Goal: Information Seeking & Learning: Find specific page/section

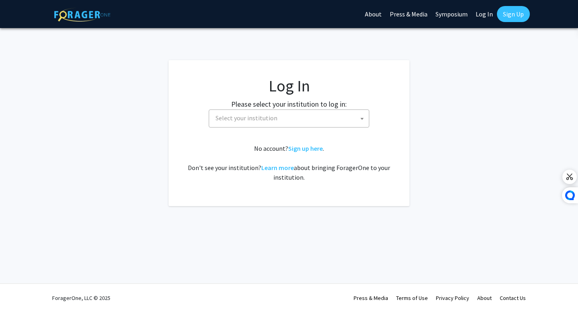
select select
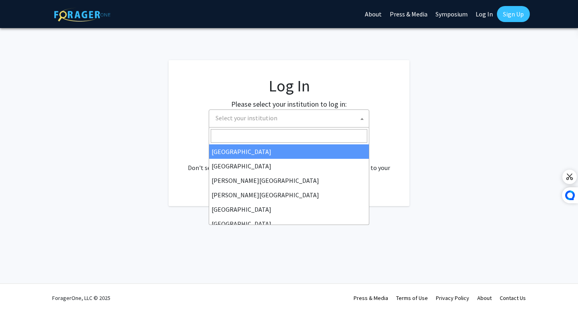
click at [298, 119] on span "Select your institution" at bounding box center [290, 118] width 157 height 16
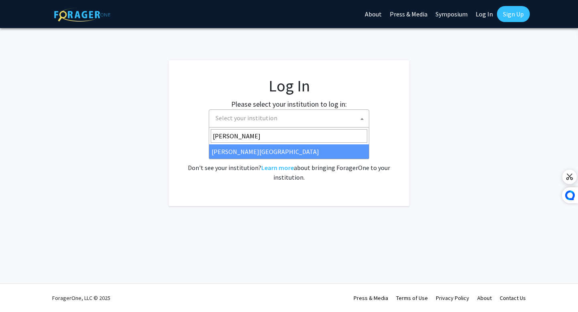
type input "wayne"
select select "21"
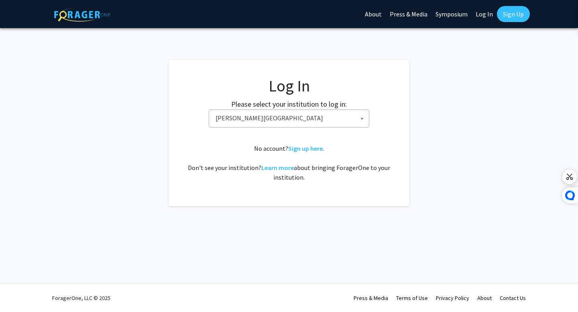
click at [326, 140] on fg-card-body "Log In Please select your institution to log in: Baylor University Brandeis Uni…" at bounding box center [289, 133] width 209 height 114
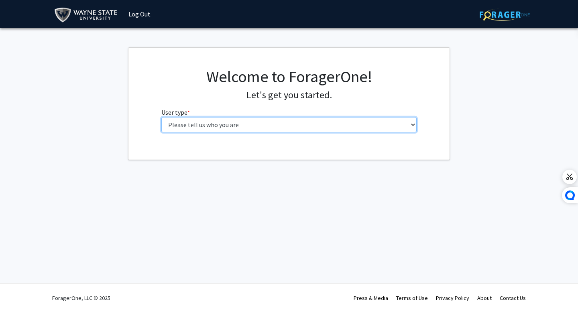
click at [259, 119] on select "Please tell us who you are Undergraduate Student Master's Student Doctoral Cand…" at bounding box center [289, 124] width 256 height 15
select select "1: undergrad"
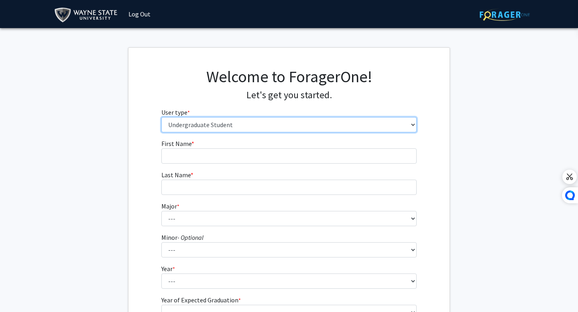
click at [251, 122] on select "Please tell us who you are Undergraduate Student Master's Student Doctoral Cand…" at bounding box center [289, 124] width 256 height 15
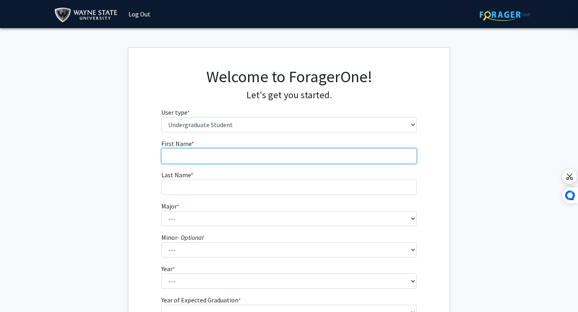
click at [242, 155] on input "First Name * required" at bounding box center [289, 156] width 256 height 15
type input "Ibrahim"
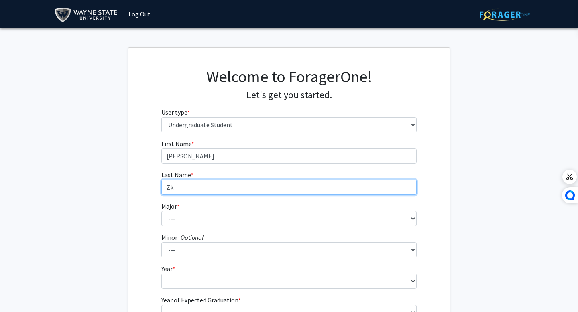
type input "Z"
type input "Aktas"
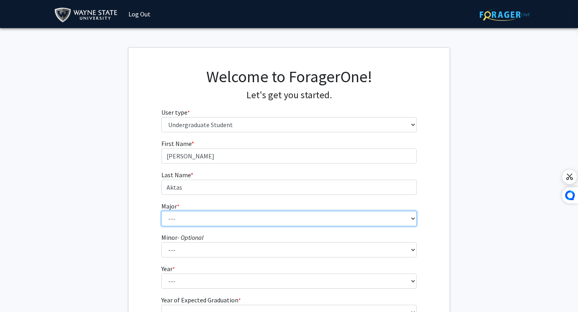
click at [182, 220] on select "--- Accounting African American Studies Anthropology Applied Behavior Analysis …" at bounding box center [289, 218] width 256 height 15
select select "69: 1849"
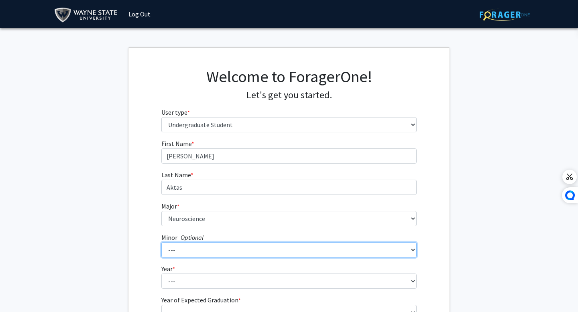
click at [186, 253] on select "--- African American Studies Africana Theatre and Dance Animation and Interacti…" at bounding box center [289, 250] width 256 height 15
select select "18: 1383"
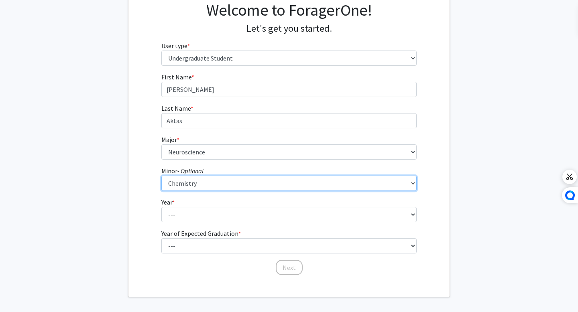
scroll to position [67, 0]
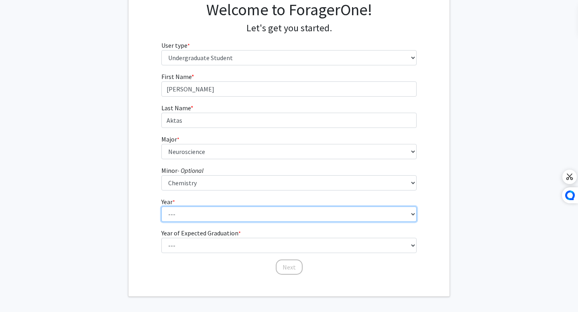
click at [186, 210] on select "--- First-year Sophomore Junior Senior Postbaccalaureate Certificate" at bounding box center [289, 214] width 256 height 15
select select "4: senior"
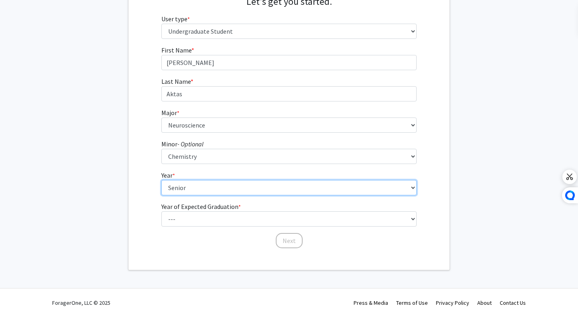
scroll to position [98, 0]
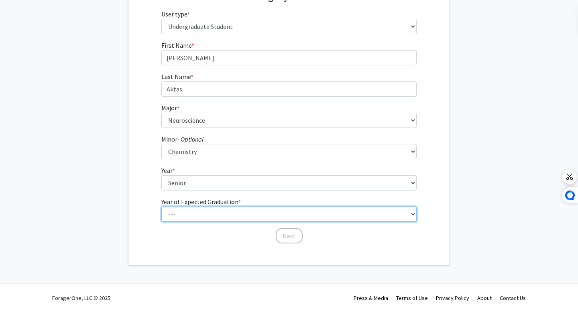
click at [201, 211] on select "--- 2025 2026 2027 2028 2029 2030 2031 2032 2033 2034" at bounding box center [289, 214] width 256 height 15
select select "2: 2026"
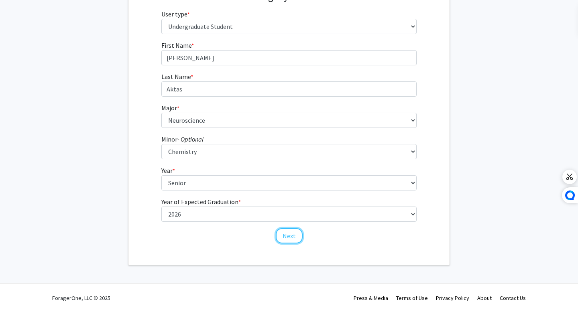
click at [290, 237] on button "Next" at bounding box center [289, 235] width 27 height 15
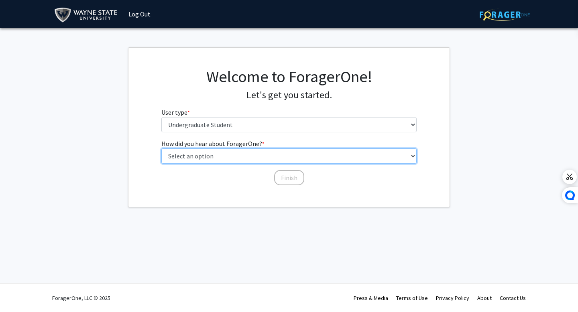
click at [279, 159] on select "Select an option Peer/student recommendation Faculty/staff recommendation Unive…" at bounding box center [289, 156] width 256 height 15
select select "3: university_website"
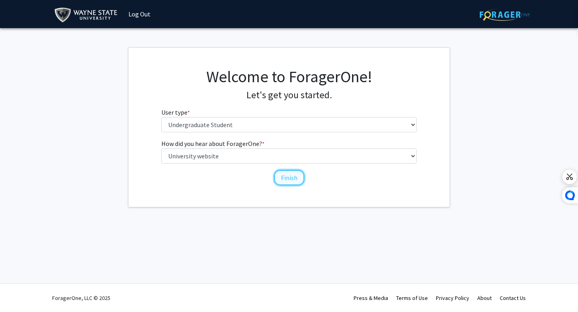
click at [289, 179] on button "Finish" at bounding box center [289, 177] width 30 height 15
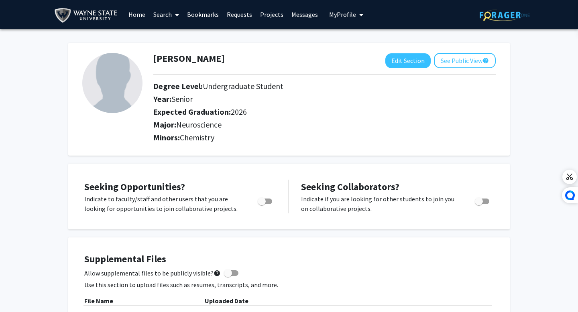
click at [165, 17] on link "Search" at bounding box center [166, 14] width 34 height 28
click at [173, 40] on span "Faculty/Staff" at bounding box center [178, 37] width 59 height 16
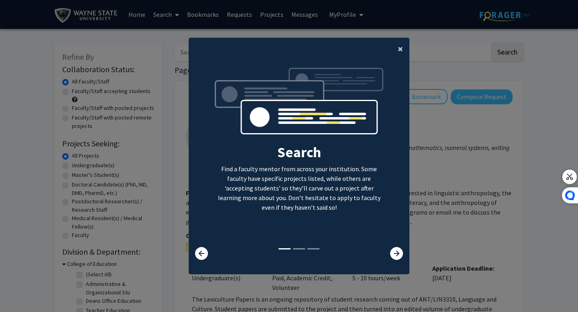
click at [403, 48] on button "×" at bounding box center [401, 49] width 18 height 22
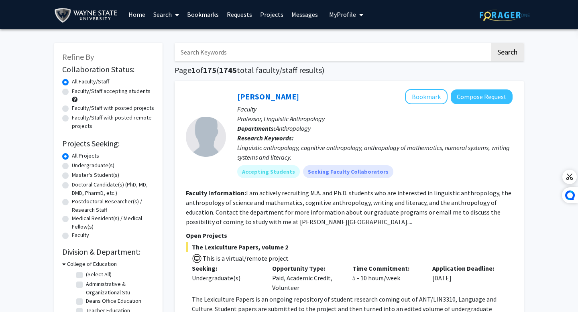
click at [266, 53] on input "Search Keywords" at bounding box center [332, 52] width 315 height 18
click at [491, 43] on button "Search" at bounding box center [507, 52] width 33 height 18
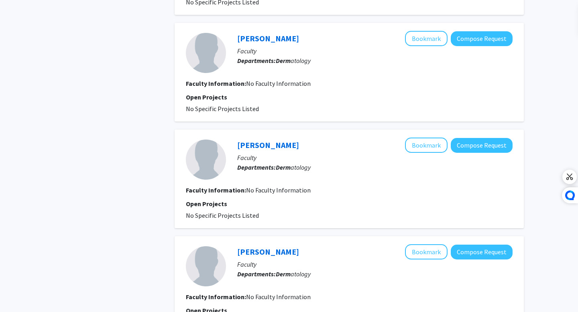
scroll to position [1113, 0]
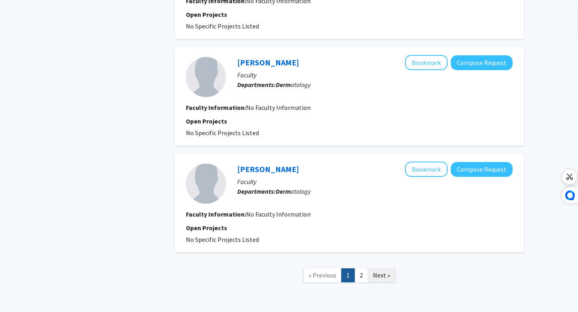
click at [376, 269] on link "Next »" at bounding box center [382, 276] width 28 height 14
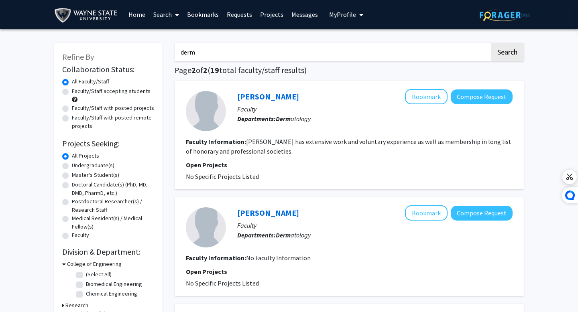
click at [220, 51] on input "derm" at bounding box center [332, 52] width 315 height 18
type input "skin"
click at [491, 43] on button "Search" at bounding box center [507, 52] width 33 height 18
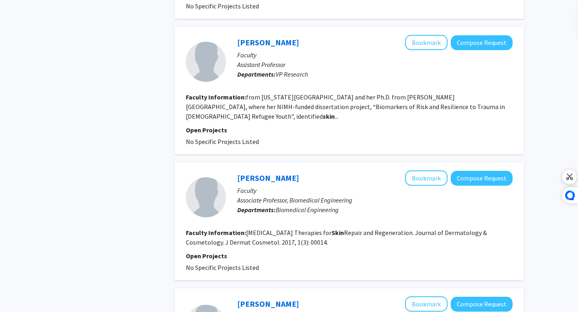
scroll to position [1136, 0]
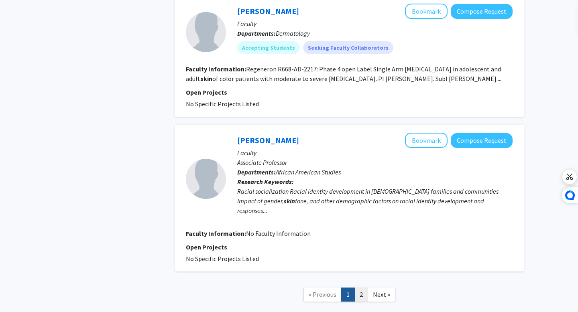
click at [363, 288] on link "2" at bounding box center [362, 295] width 14 height 14
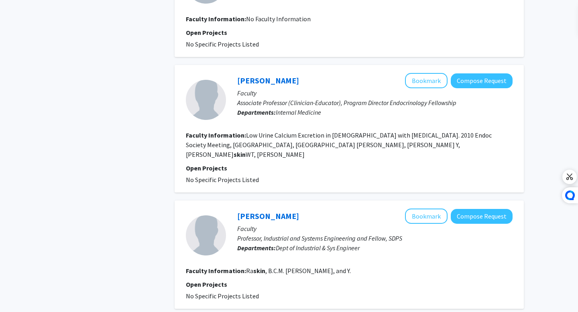
scroll to position [871, 0]
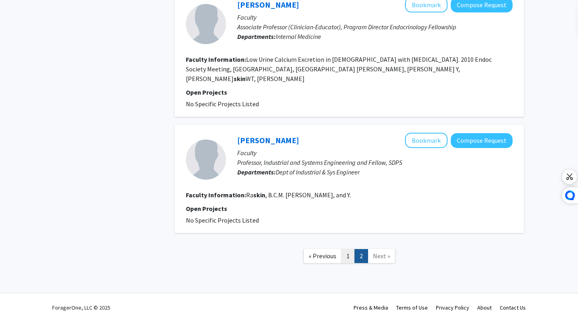
click at [351, 249] on link "1" at bounding box center [348, 256] width 14 height 14
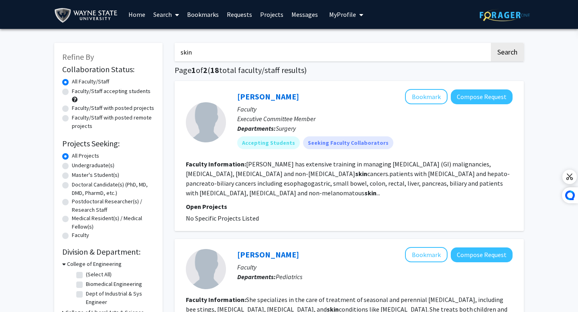
click at [69, 165] on div "Undergraduate(s)" at bounding box center [108, 166] width 92 height 10
click at [72, 165] on label "Undergraduate(s)" at bounding box center [93, 165] width 43 height 8
click at [72, 165] on input "Undergraduate(s)" at bounding box center [74, 163] width 5 height 5
radio input "true"
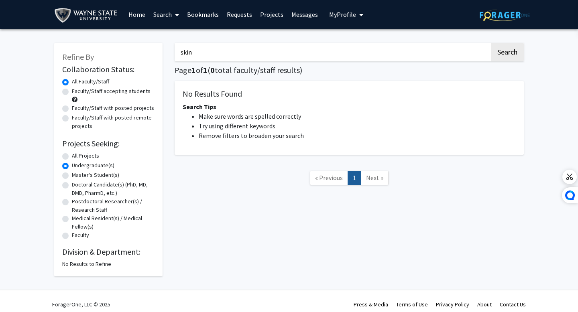
click at [210, 51] on input "skin" at bounding box center [332, 52] width 315 height 18
type input "s"
click at [491, 43] on button "Search" at bounding box center [507, 52] width 33 height 18
radio input "true"
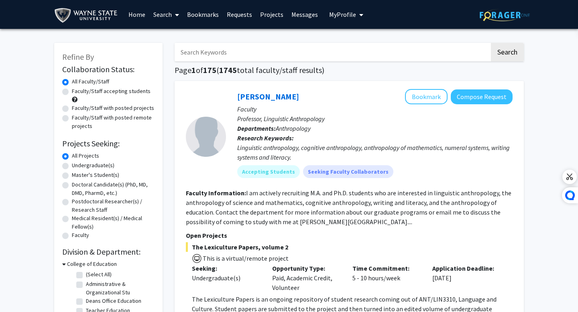
scroll to position [20, 0]
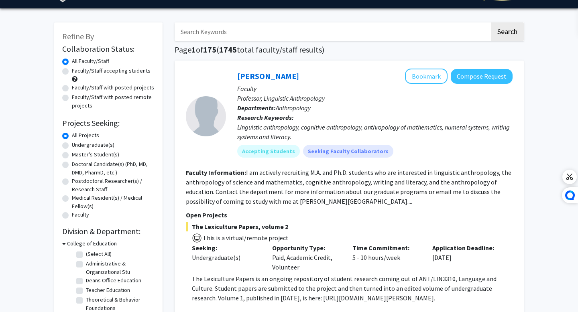
click at [77, 148] on label "Undergraduate(s)" at bounding box center [93, 145] width 43 height 8
click at [77, 146] on input "Undergraduate(s)" at bounding box center [74, 143] width 5 height 5
radio input "true"
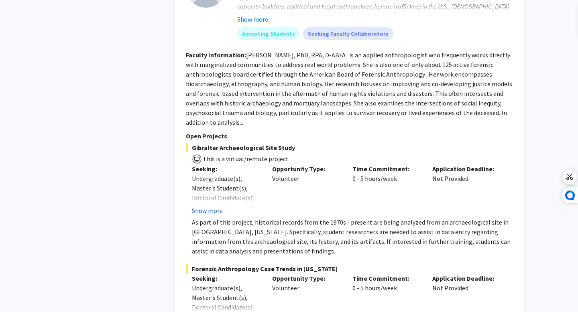
scroll to position [769, 0]
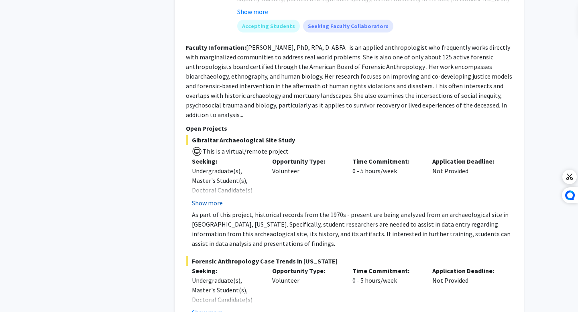
click at [210, 198] on button "Show more" at bounding box center [207, 203] width 31 height 10
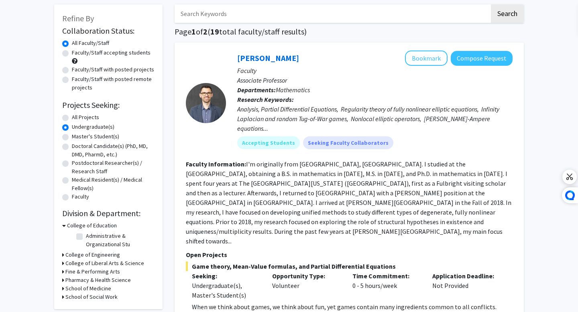
scroll to position [0, 0]
